Goal: Transaction & Acquisition: Purchase product/service

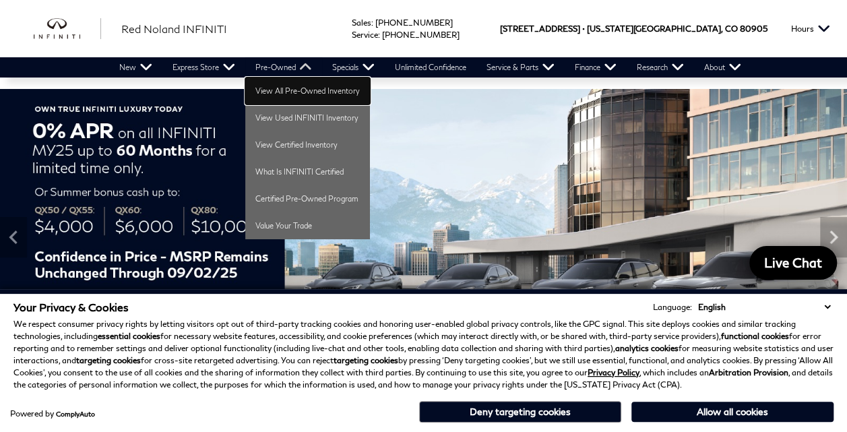
click at [306, 88] on link "View All Pre-Owned Inventory" at bounding box center [307, 91] width 125 height 27
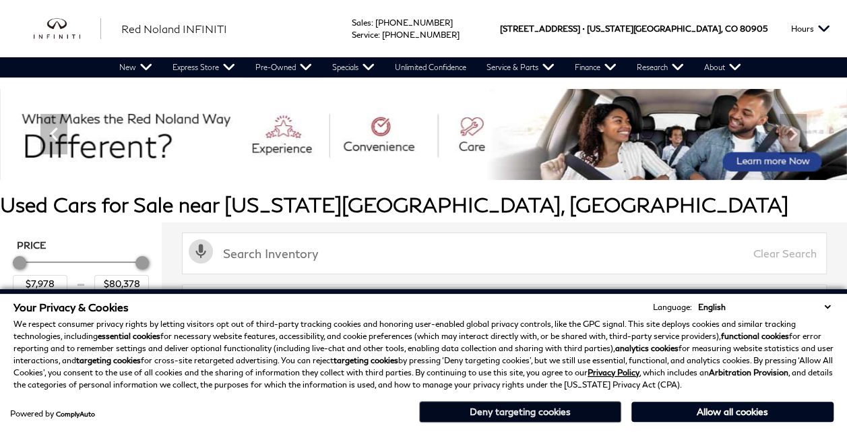
click at [502, 409] on button "Deny targeting cookies" at bounding box center [520, 412] width 202 height 22
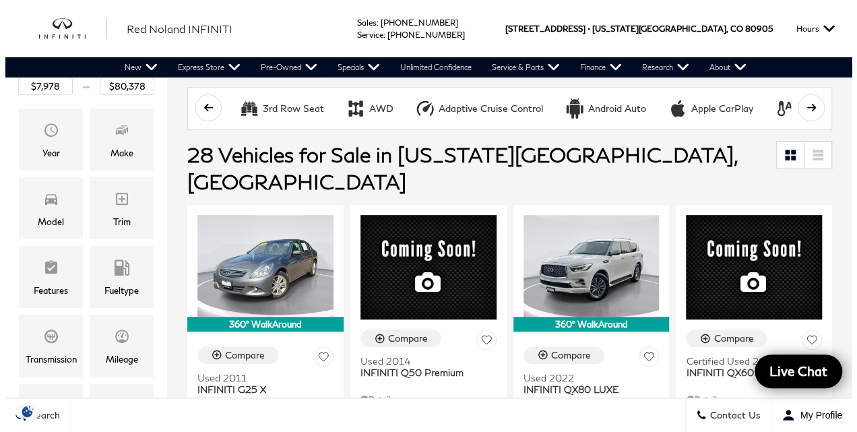
scroll to position [198, 0]
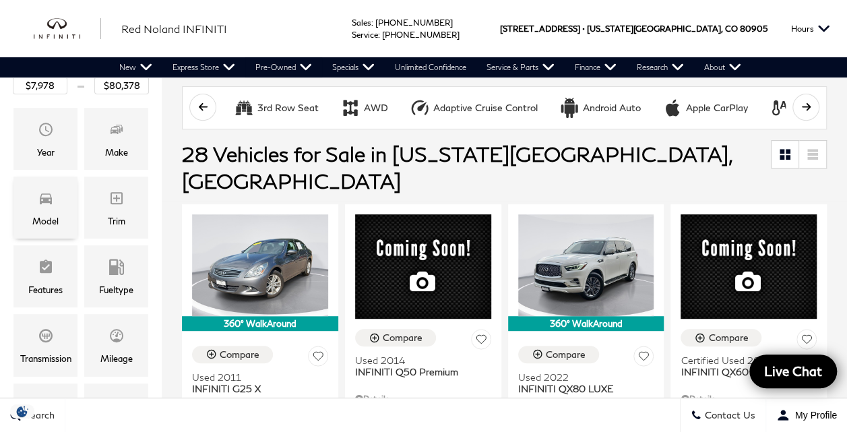
click at [42, 214] on div "Model" at bounding box center [45, 221] width 26 height 15
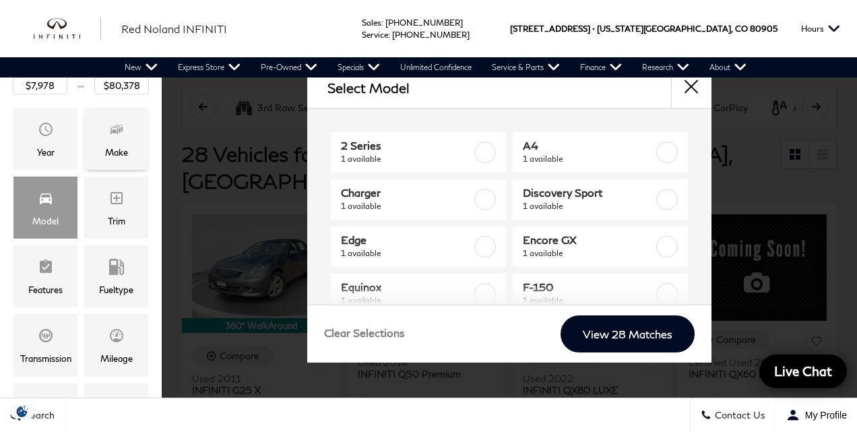
click at [127, 125] on div "Make" at bounding box center [116, 139] width 64 height 62
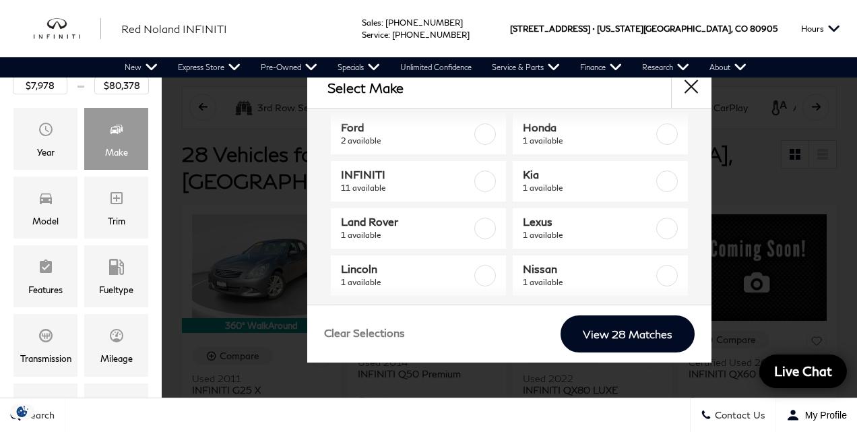
scroll to position [221, 0]
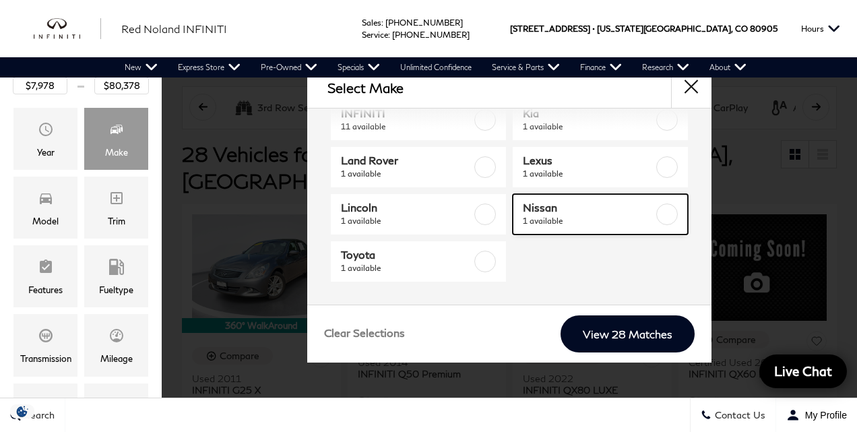
click at [602, 212] on span "Nissan" at bounding box center [589, 207] width 132 height 13
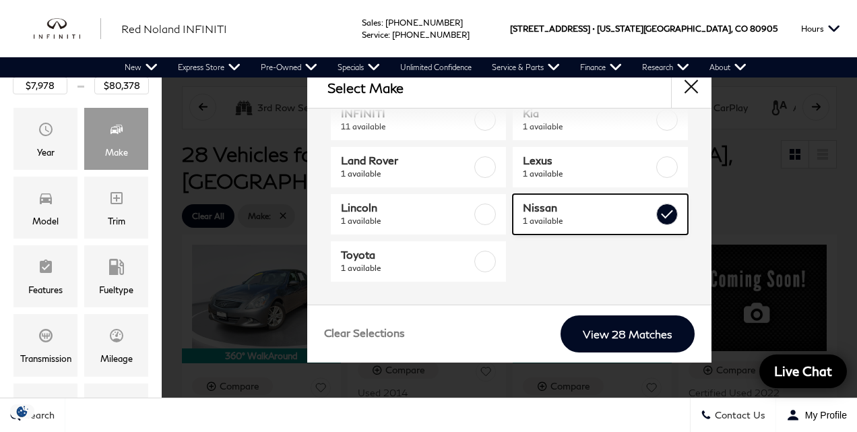
type input "$35,178"
checkbox input "true"
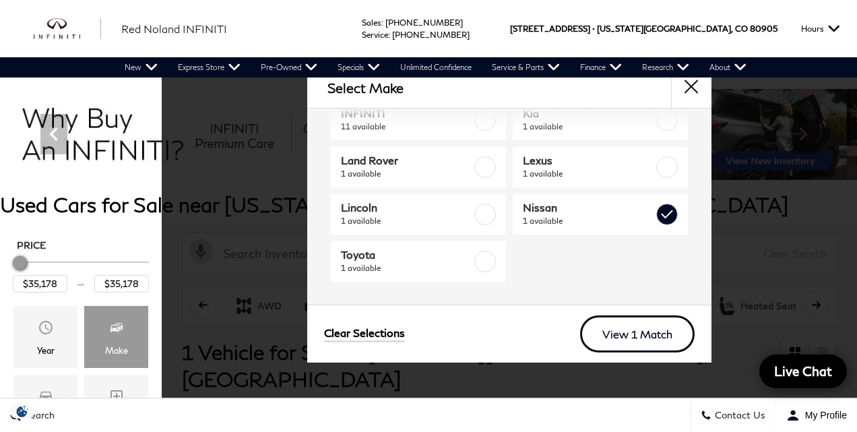
click at [647, 326] on link "View 1 Match" at bounding box center [637, 333] width 115 height 37
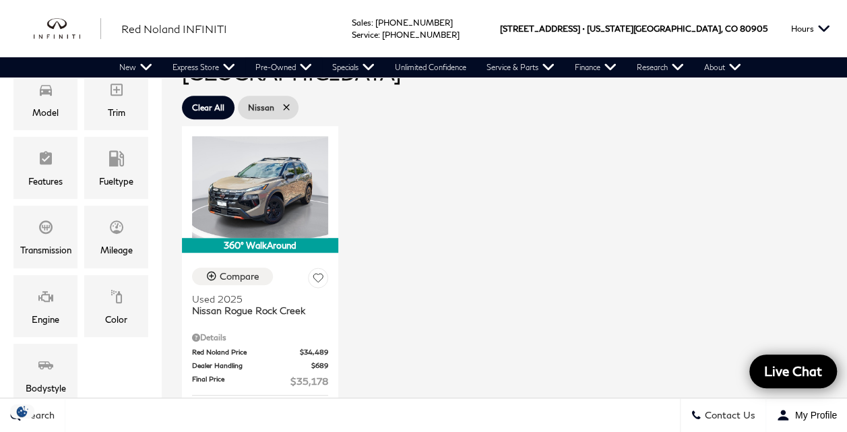
scroll to position [307, 0]
click at [647, 326] on div "360° WalkAround Compare Used 2025 Nissan Rogue Rock Creek Details Red [PERSON_N…" at bounding box center [505, 349] width 652 height 454
